Goal: Task Accomplishment & Management: Use online tool/utility

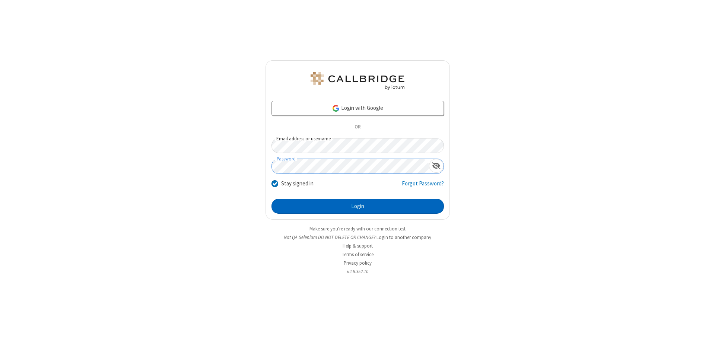
click at [358, 206] on button "Login" at bounding box center [358, 206] width 173 height 15
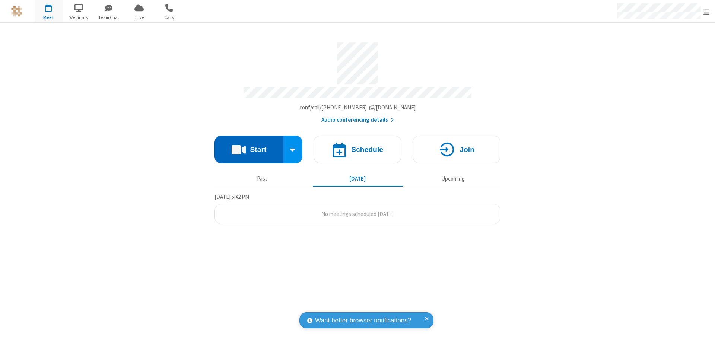
click at [249, 146] on button "Start" at bounding box center [249, 150] width 69 height 28
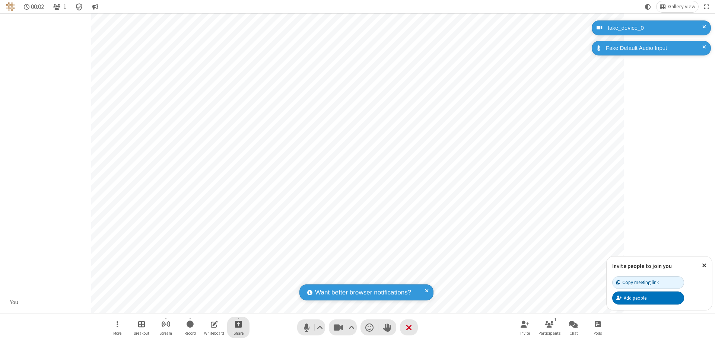
click at [238, 324] on span "Start sharing" at bounding box center [238, 324] width 7 height 9
click at [208, 306] on span "Share my screen" at bounding box center [208, 307] width 9 height 6
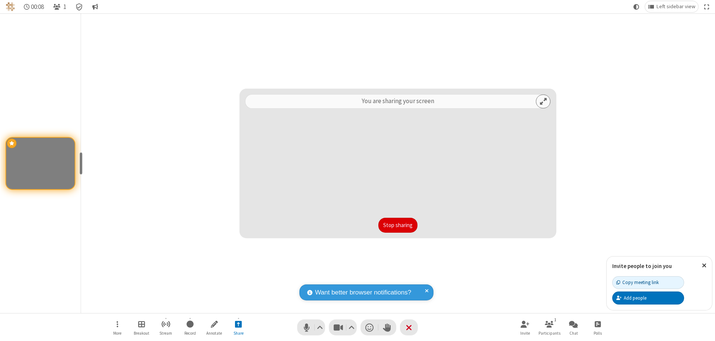
click at [398, 225] on button "Stop sharing" at bounding box center [398, 225] width 39 height 15
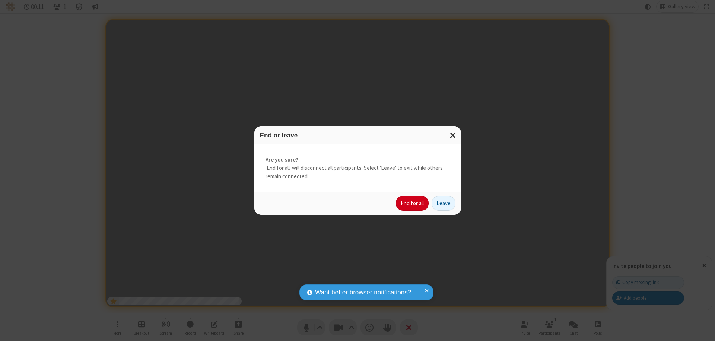
click at [413, 203] on button "End for all" at bounding box center [412, 203] width 33 height 15
